Goal: Browse casually

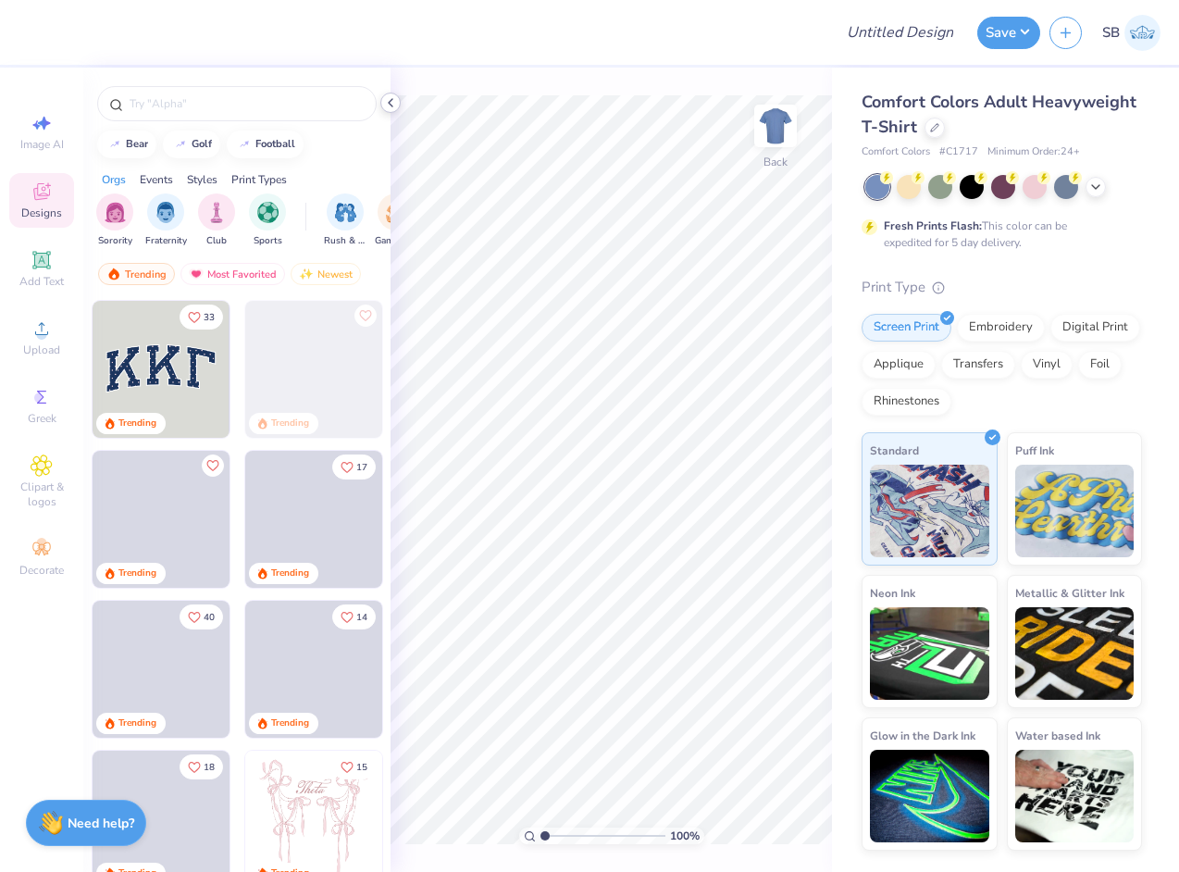
click at [393, 103] on icon at bounding box center [390, 102] width 15 height 15
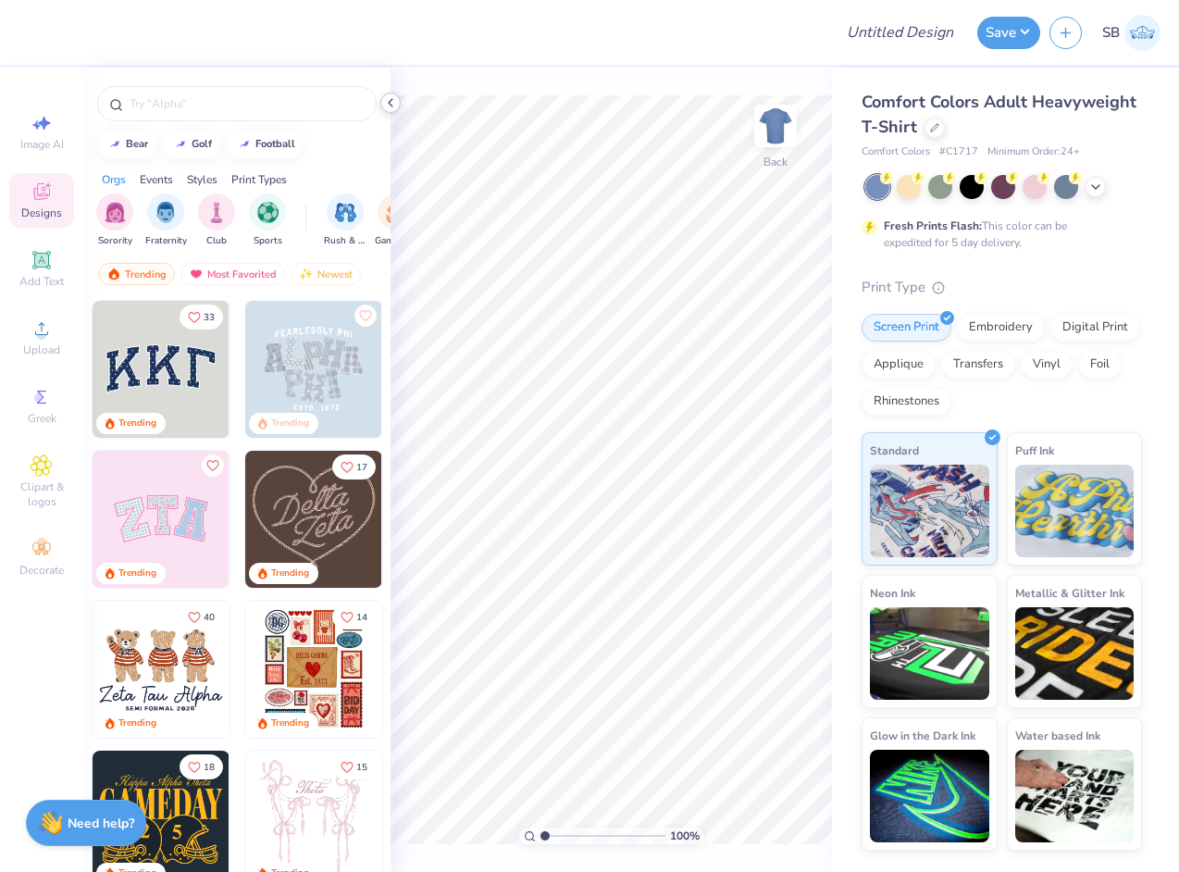
click at [388, 104] on icon at bounding box center [390, 102] width 15 height 15
